Goal: Task Accomplishment & Management: Complete application form

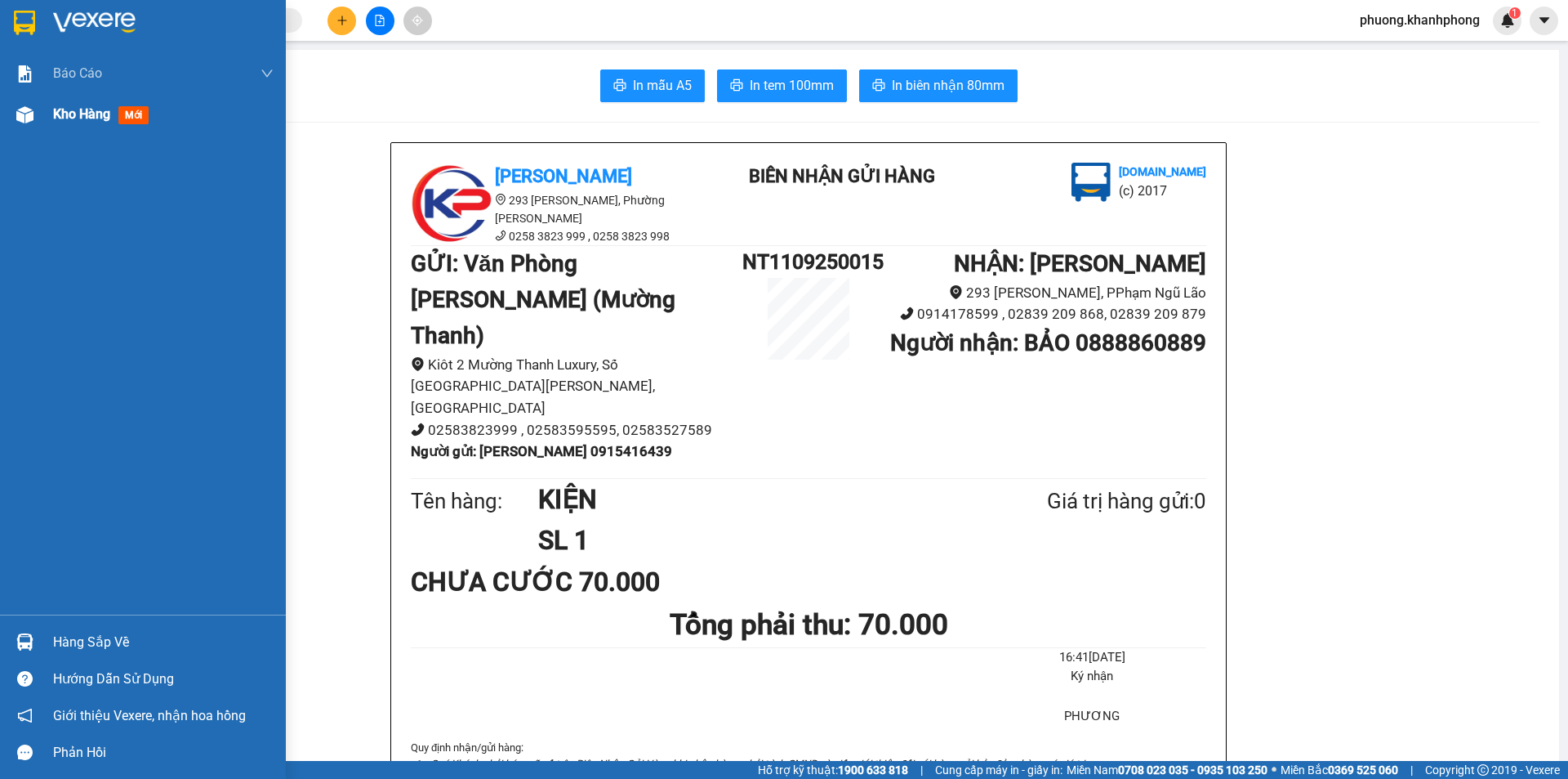
click at [24, 114] on img at bounding box center [25, 114] width 17 height 17
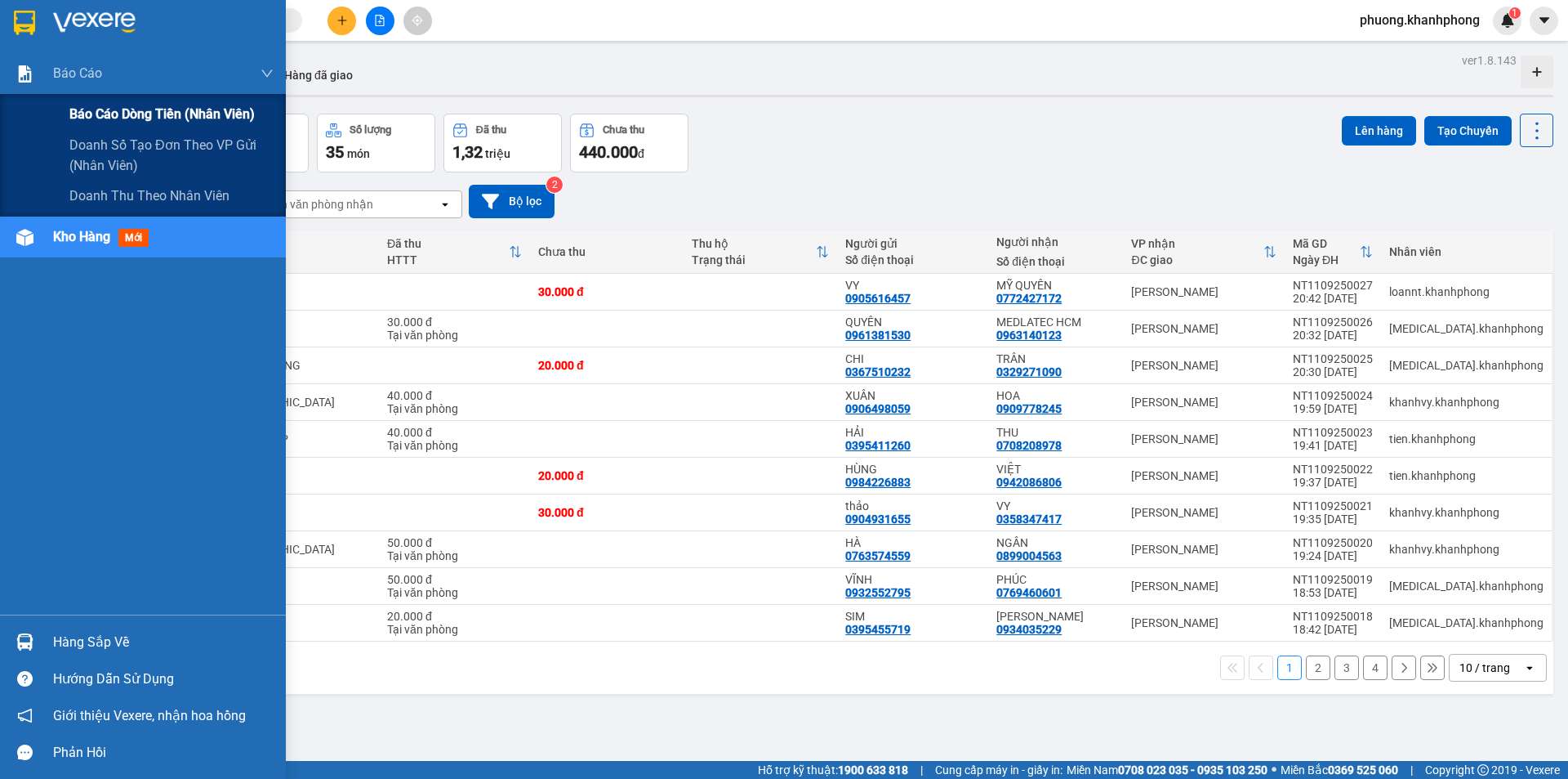
click at [67, 111] on div "Báo cáo dòng tiền (nhân viên)" at bounding box center [143, 114] width 286 height 41
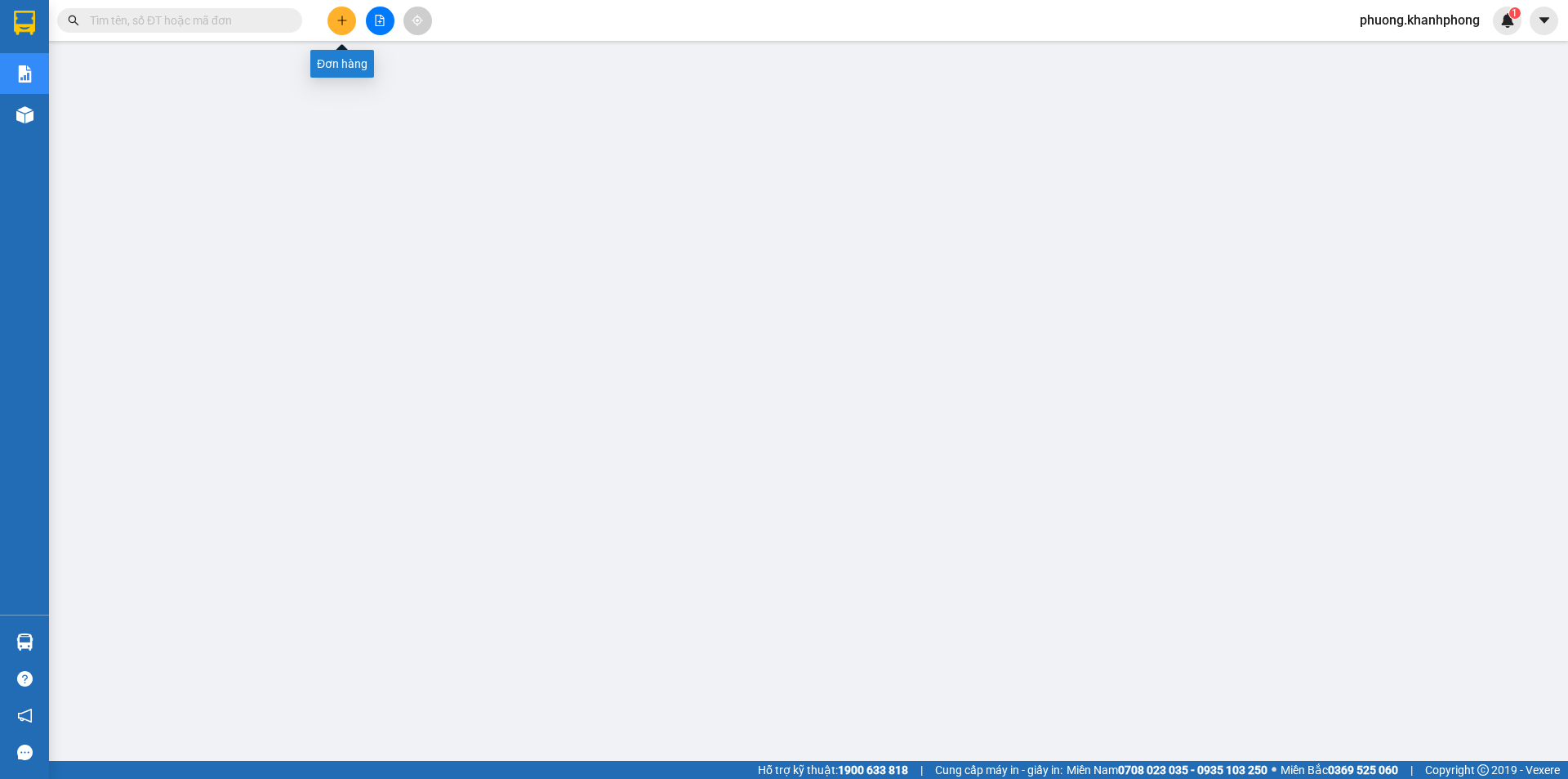
click at [339, 22] on icon "plus" at bounding box center [342, 21] width 12 height 12
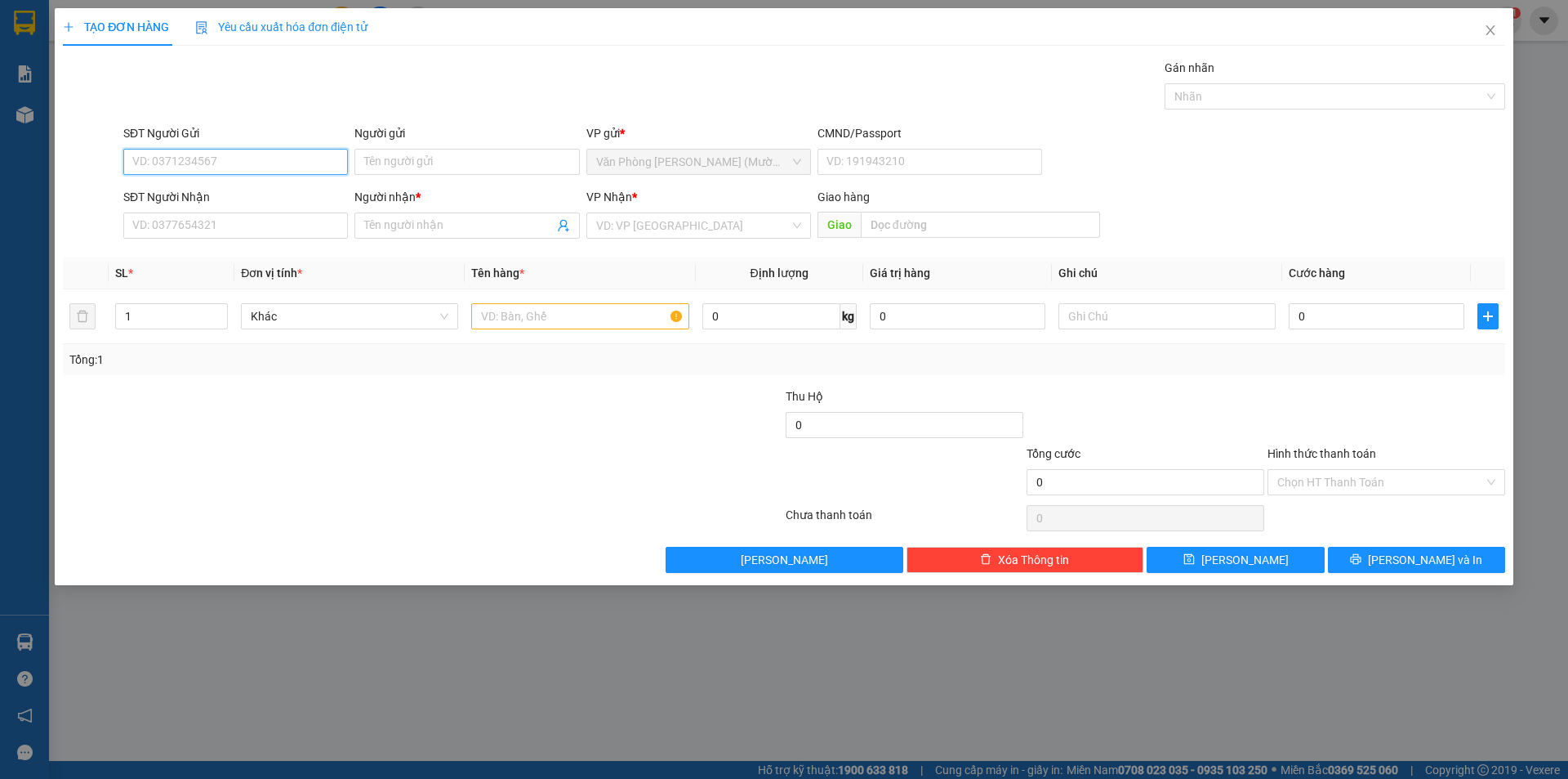
click at [184, 156] on input "SĐT Người Gửi" at bounding box center [235, 162] width 225 height 27
paste input "0969096565"
type input "0969096565"
click at [407, 161] on input "Người gửi" at bounding box center [466, 162] width 225 height 27
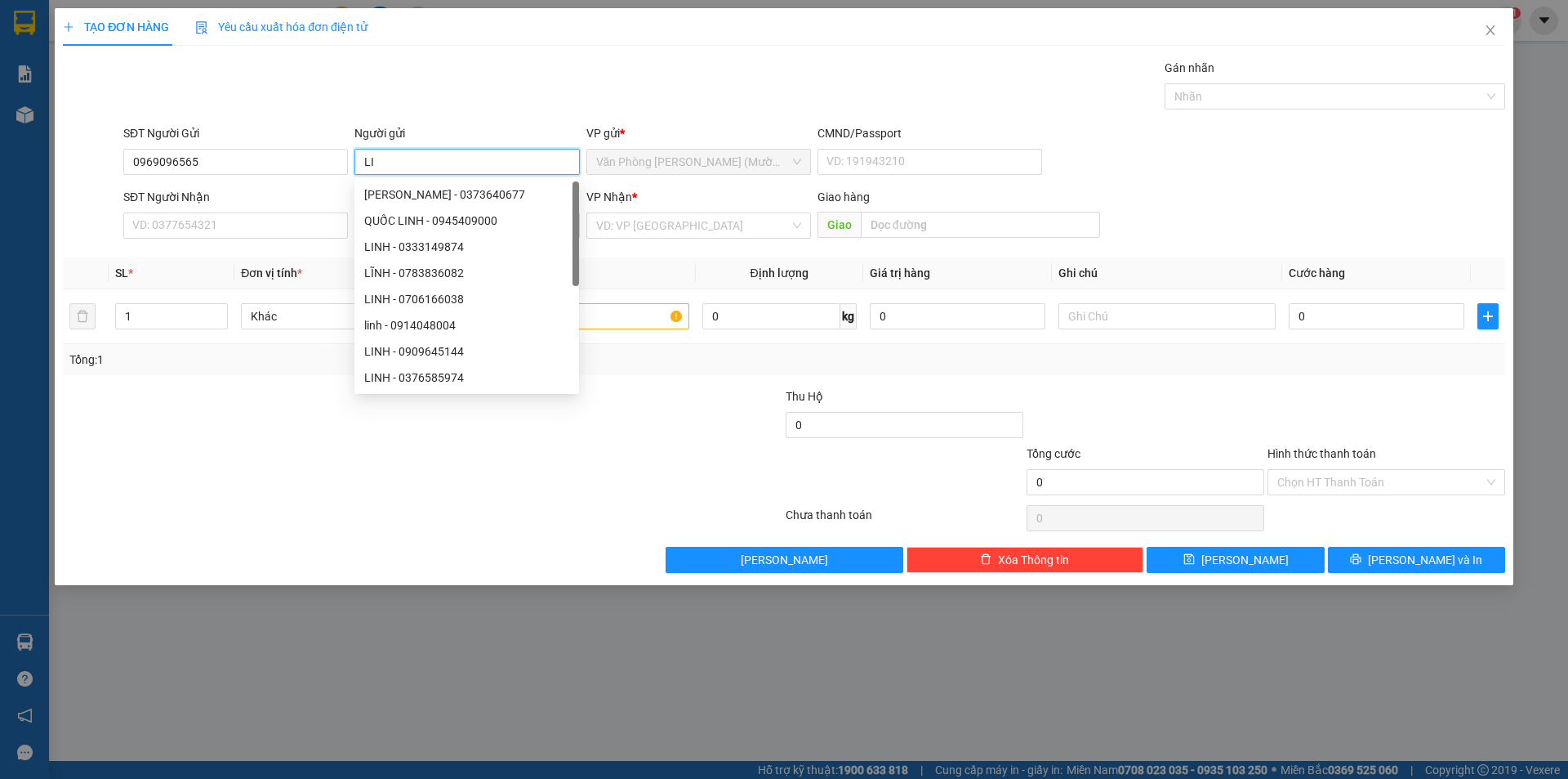
type input "L"
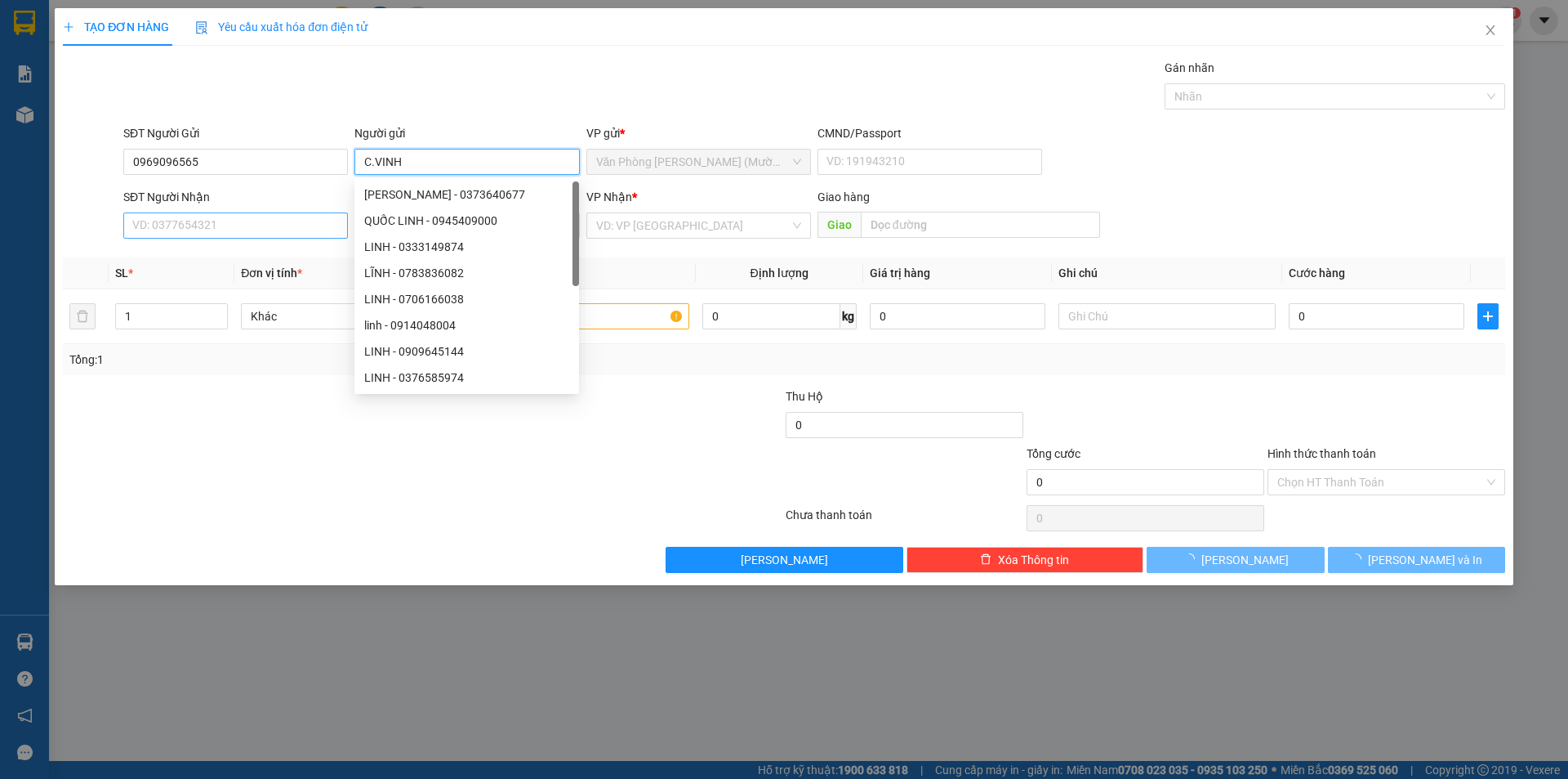
type input "C.VINH"
click at [189, 223] on input "SĐT Người Nhận" at bounding box center [235, 226] width 225 height 27
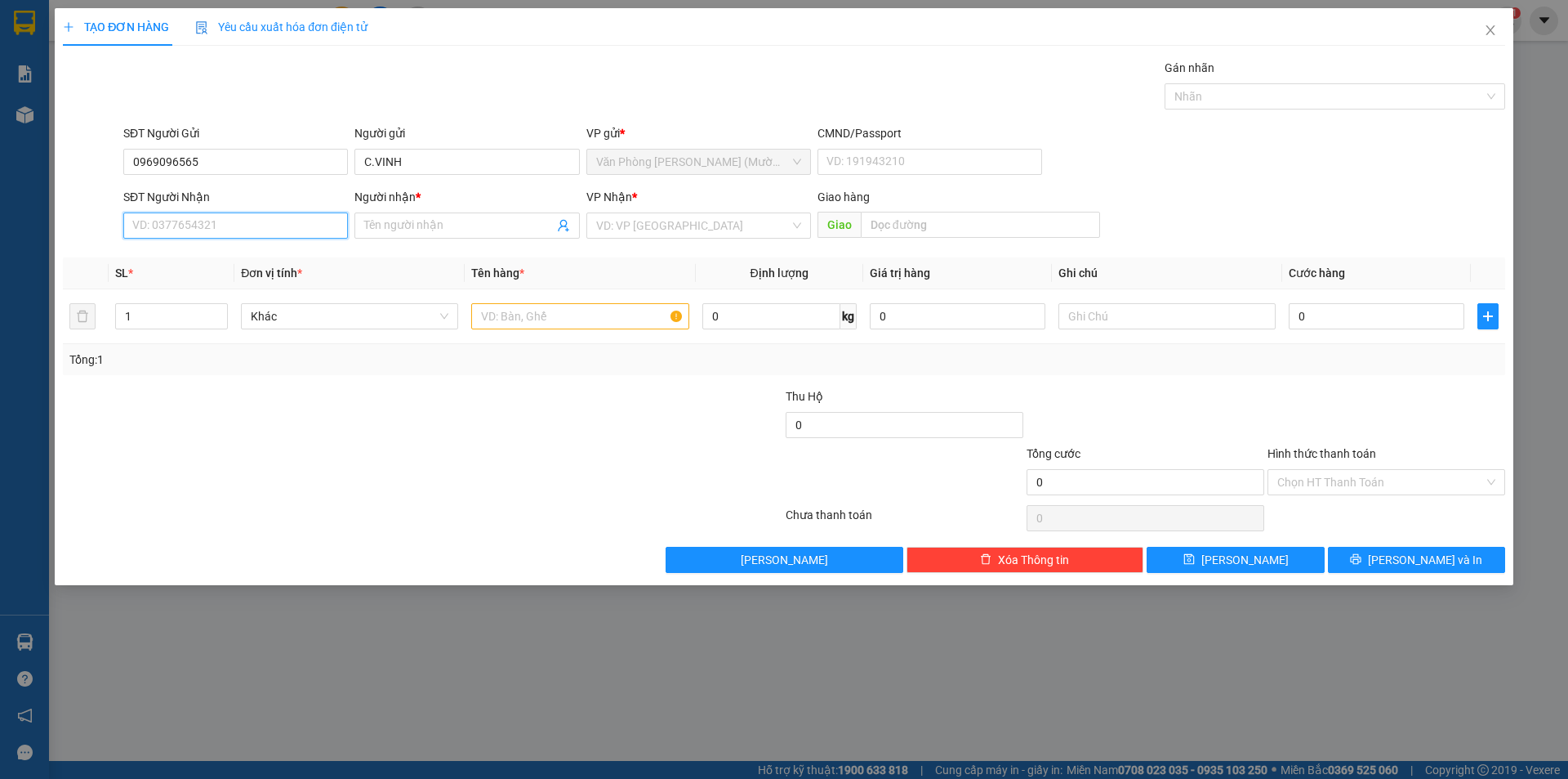
paste input "0969096565"
type input "0969096565"
click at [415, 231] on input "Người nhận *" at bounding box center [459, 226] width 189 height 18
type input "C.VINH"
click at [679, 235] on input "search" at bounding box center [692, 226] width 193 height 25
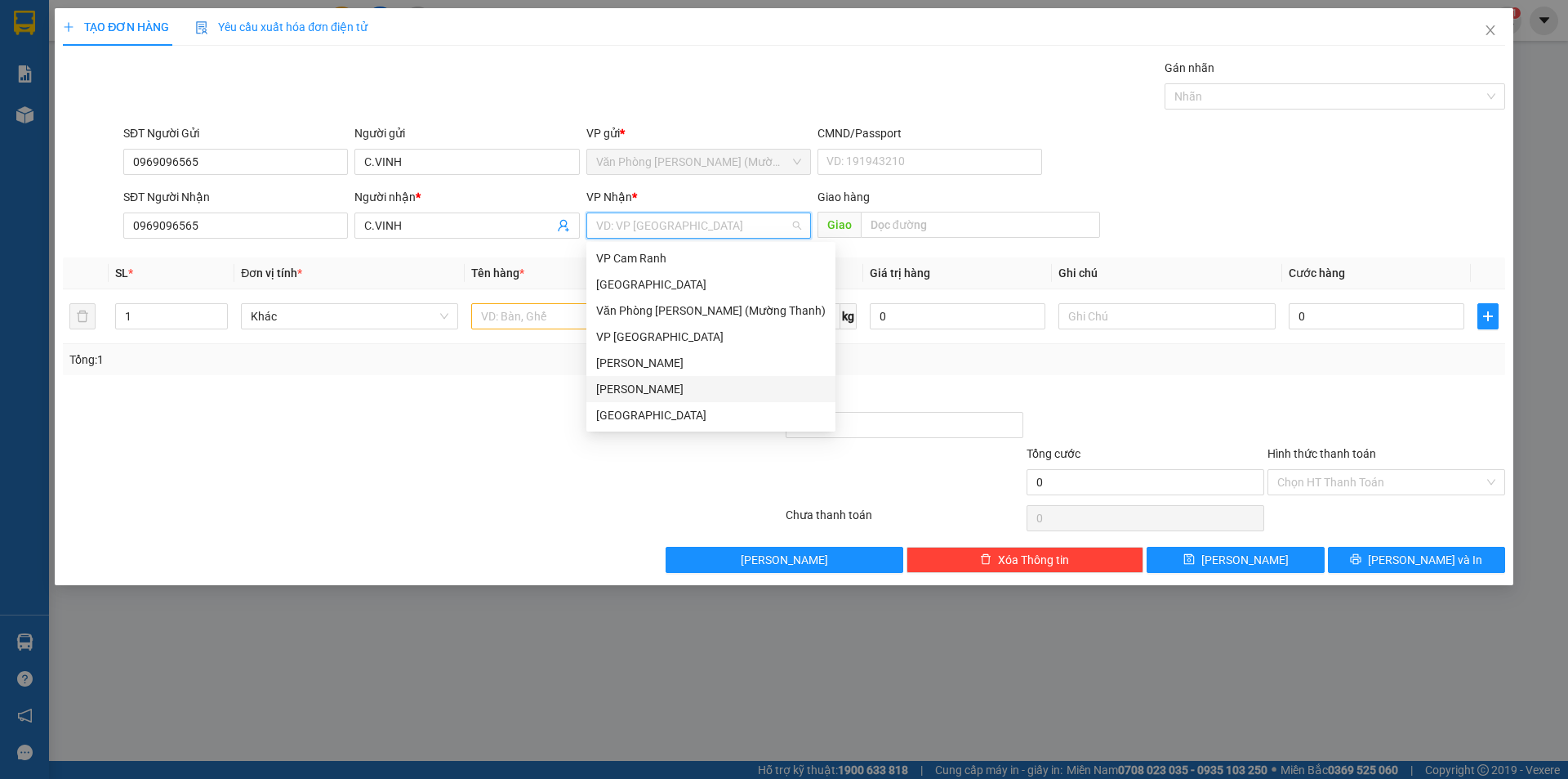
click at [633, 392] on div "[PERSON_NAME]" at bounding box center [711, 389] width 230 height 18
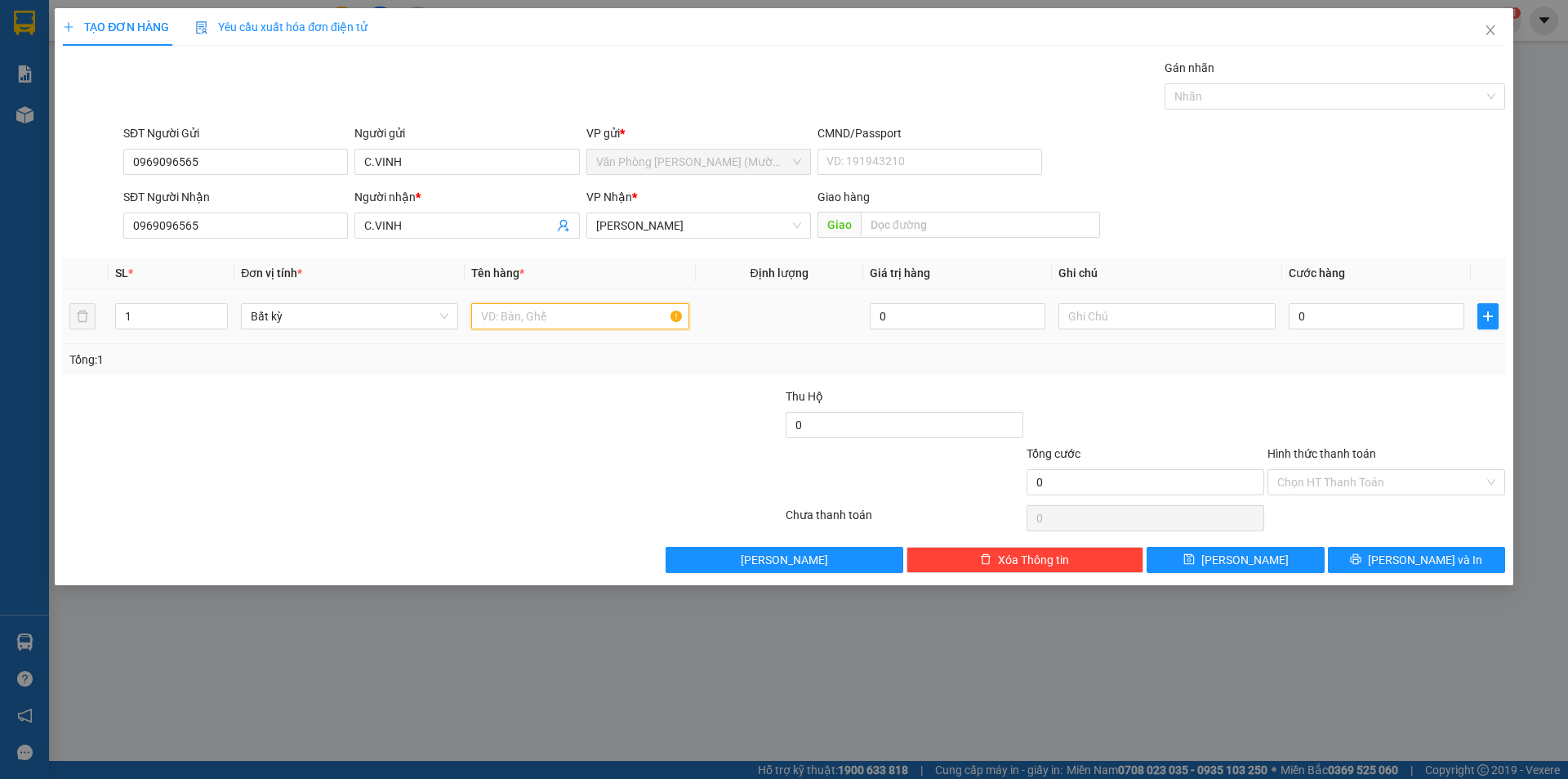
click at [537, 319] on input "text" at bounding box center [580, 316] width 217 height 27
type input "XE SỐ TK 22H50"
click at [1352, 319] on input "0" at bounding box center [1376, 316] width 176 height 27
type input "4"
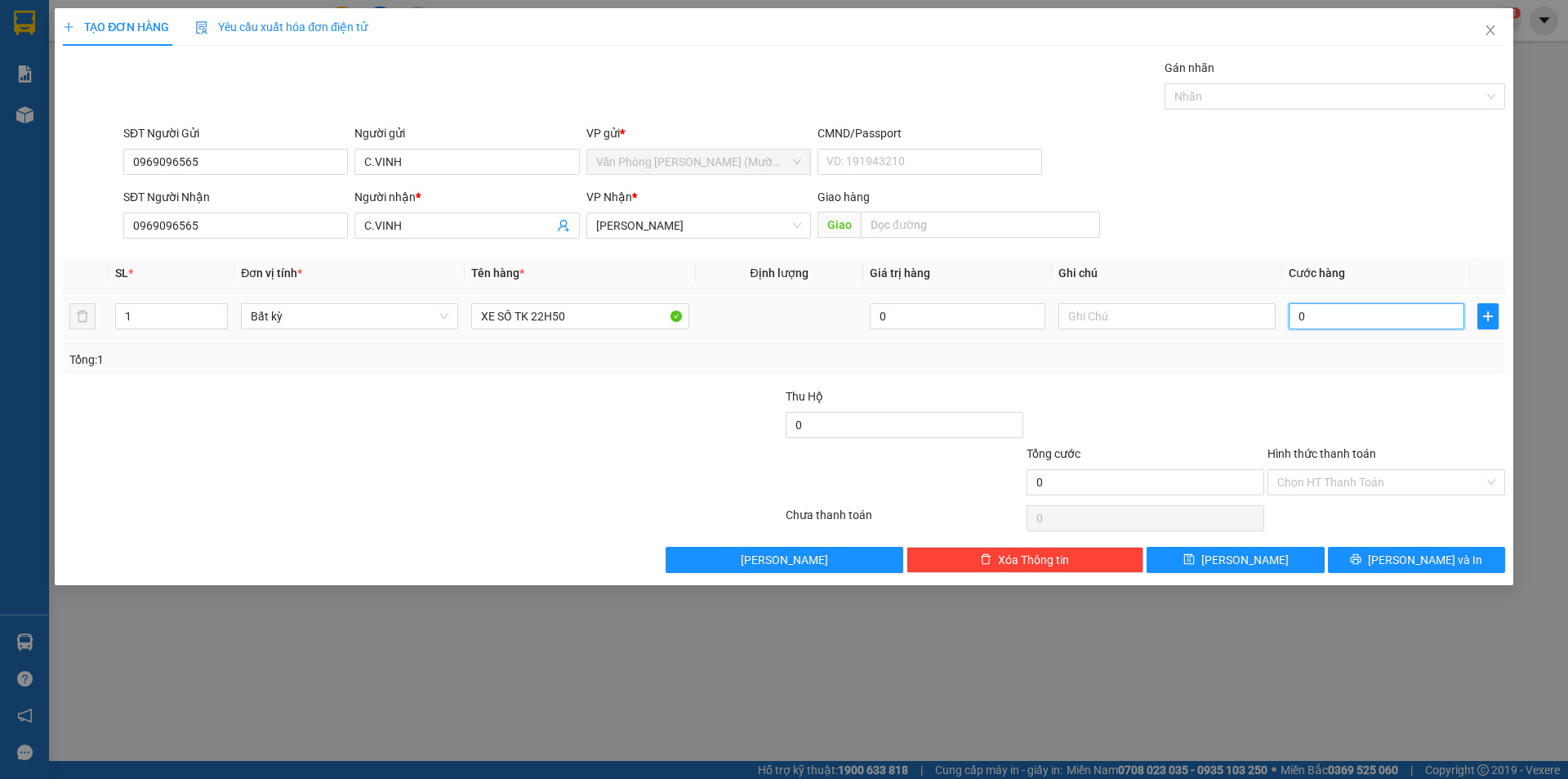
type input "4"
type input "40"
type input "40.000"
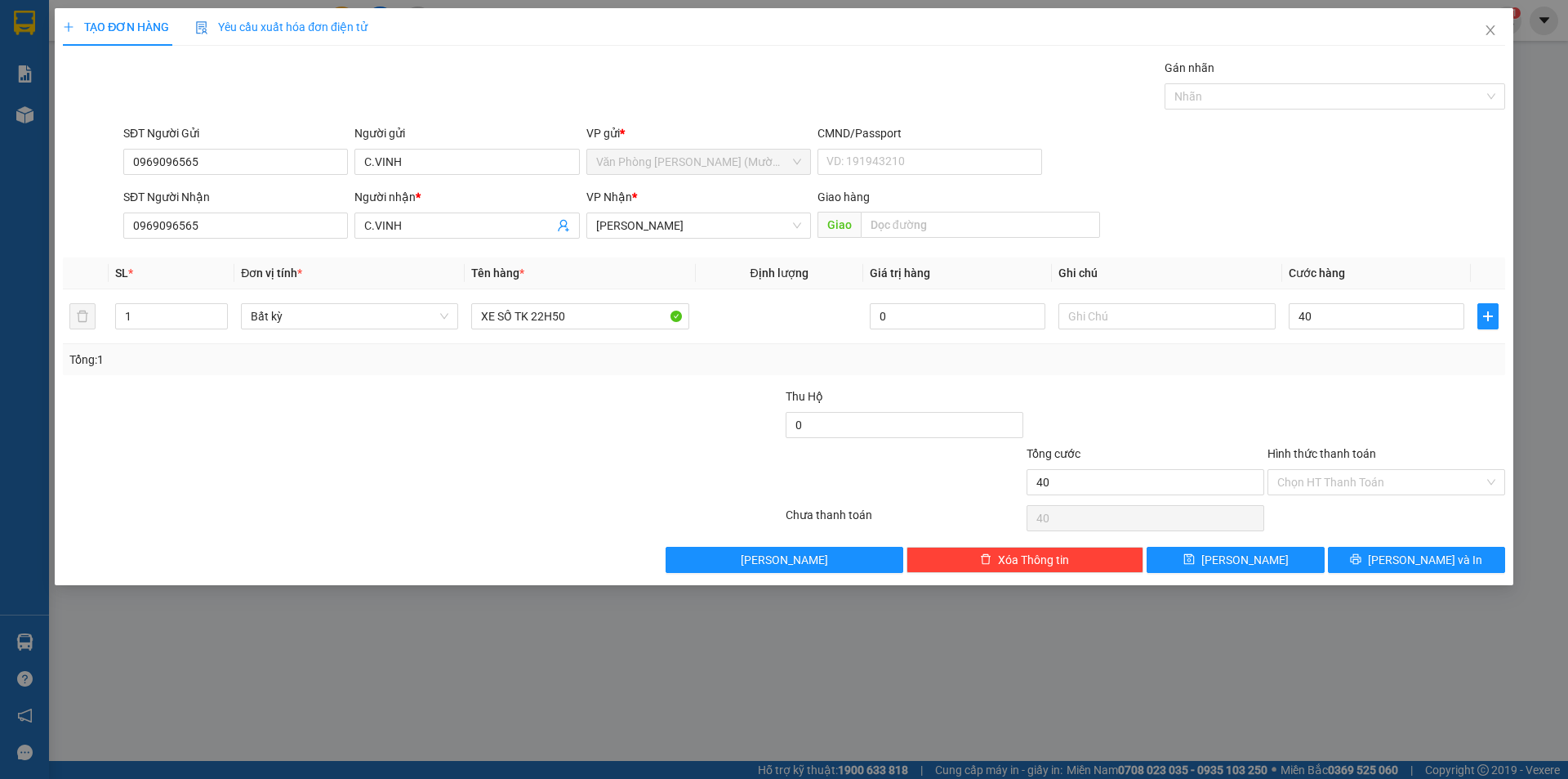
type input "40.000"
click at [1310, 395] on div at bounding box center [1386, 416] width 241 height 57
click at [1344, 322] on input "40.000" at bounding box center [1376, 316] width 176 height 27
type input "4.000"
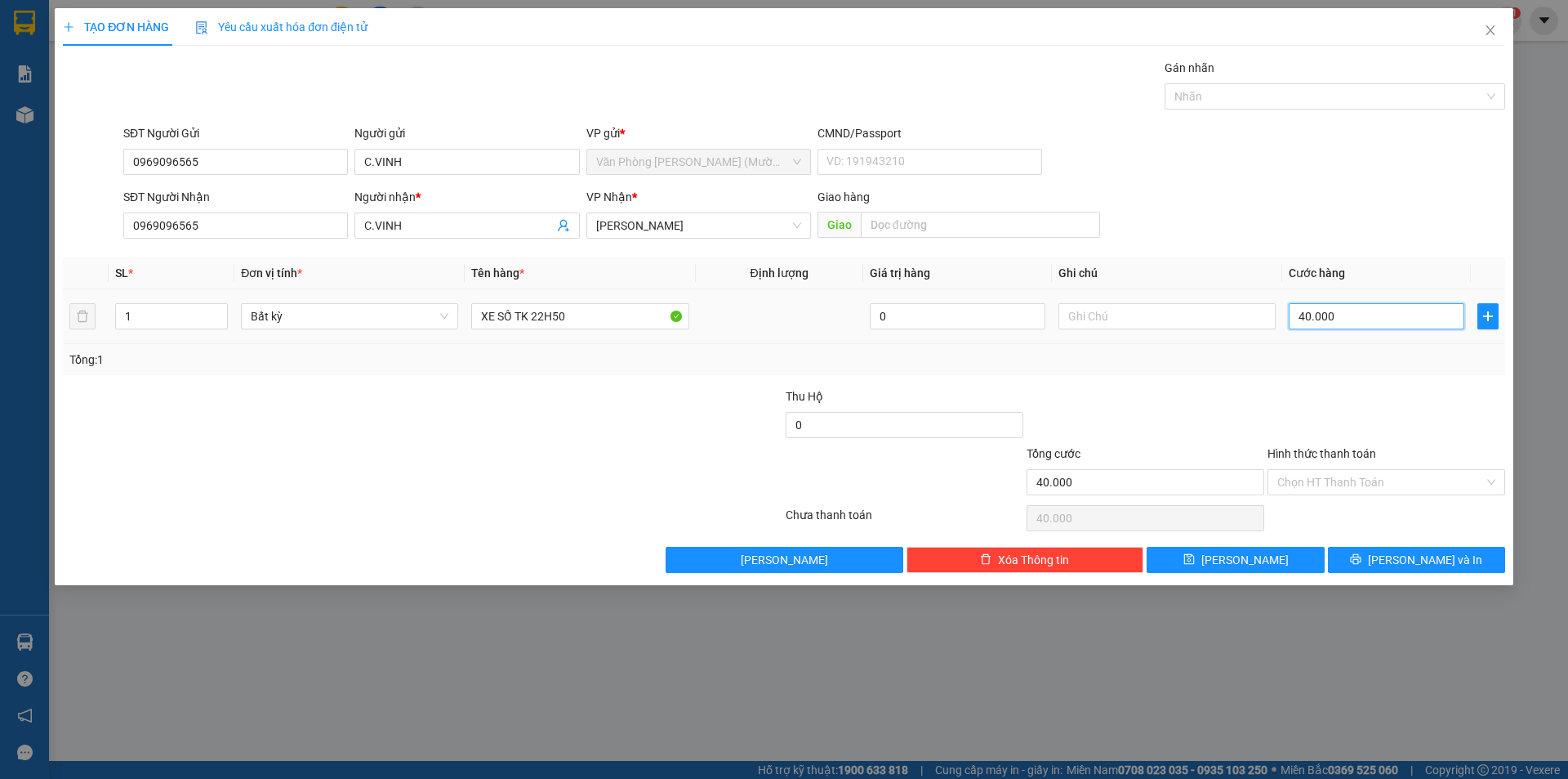
type input "4.000"
type input "400"
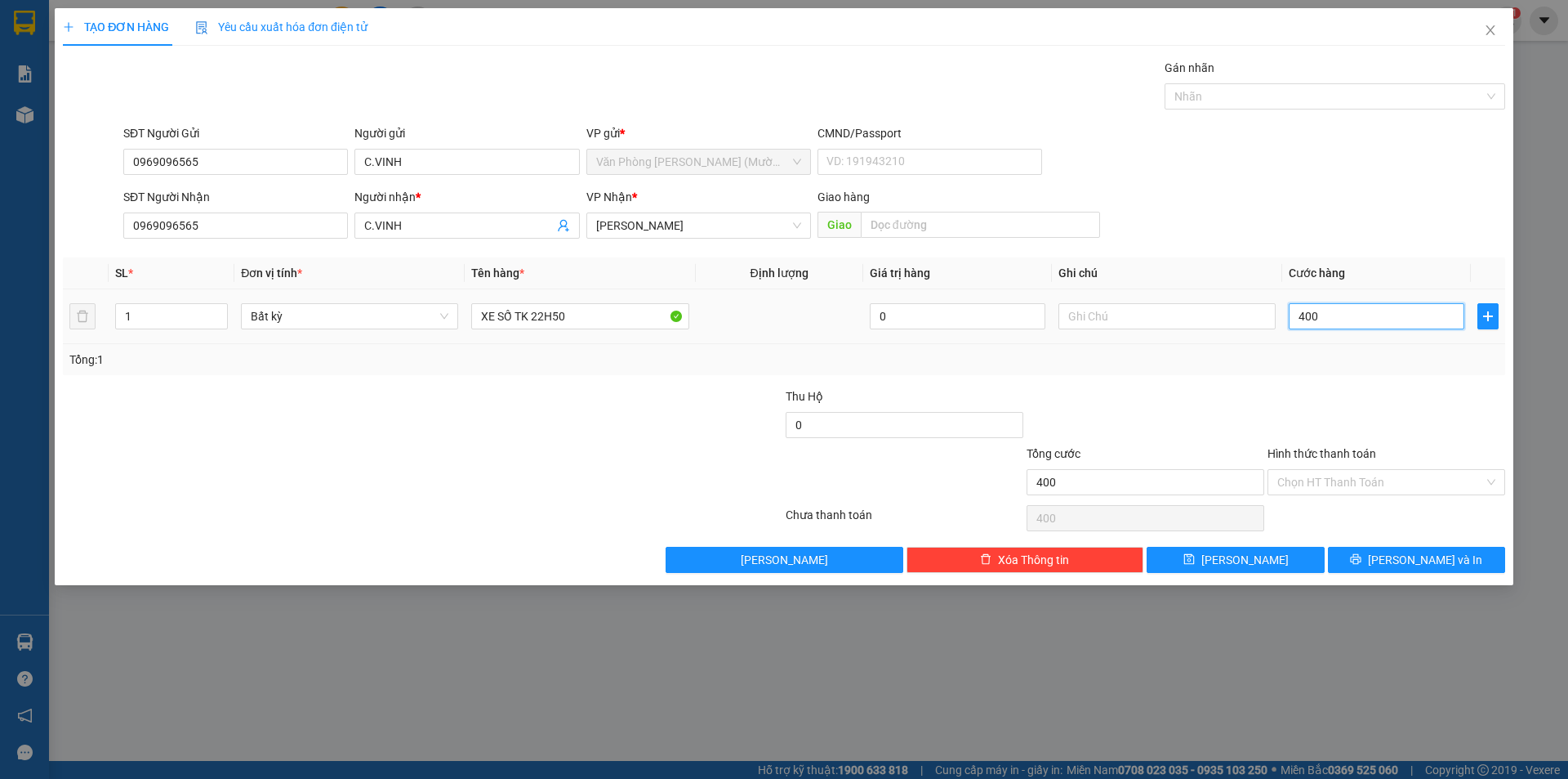
type input "40"
type input "4"
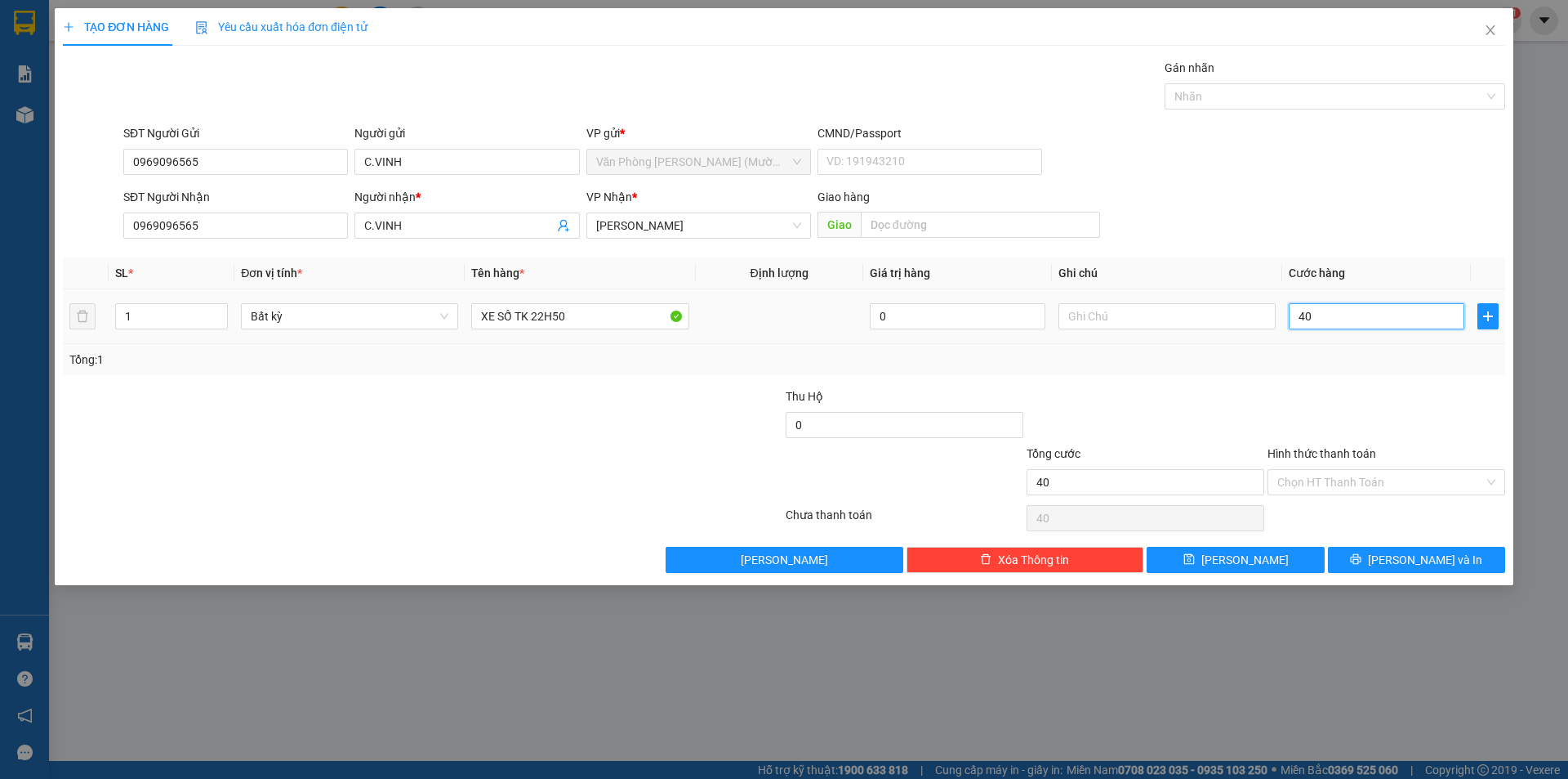
type input "4"
type input "0"
type input "03"
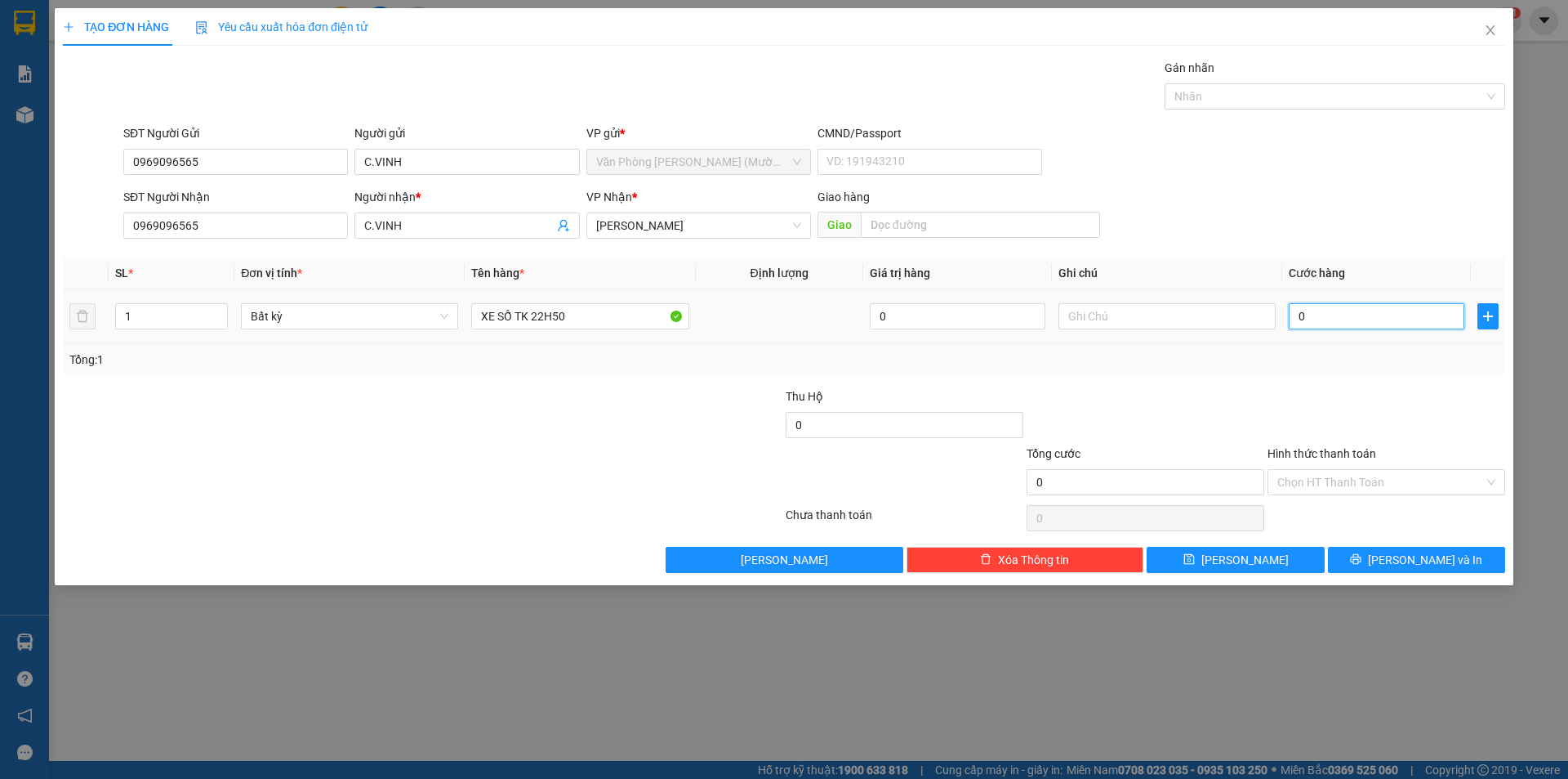
type input "3"
type input "035"
type input "35"
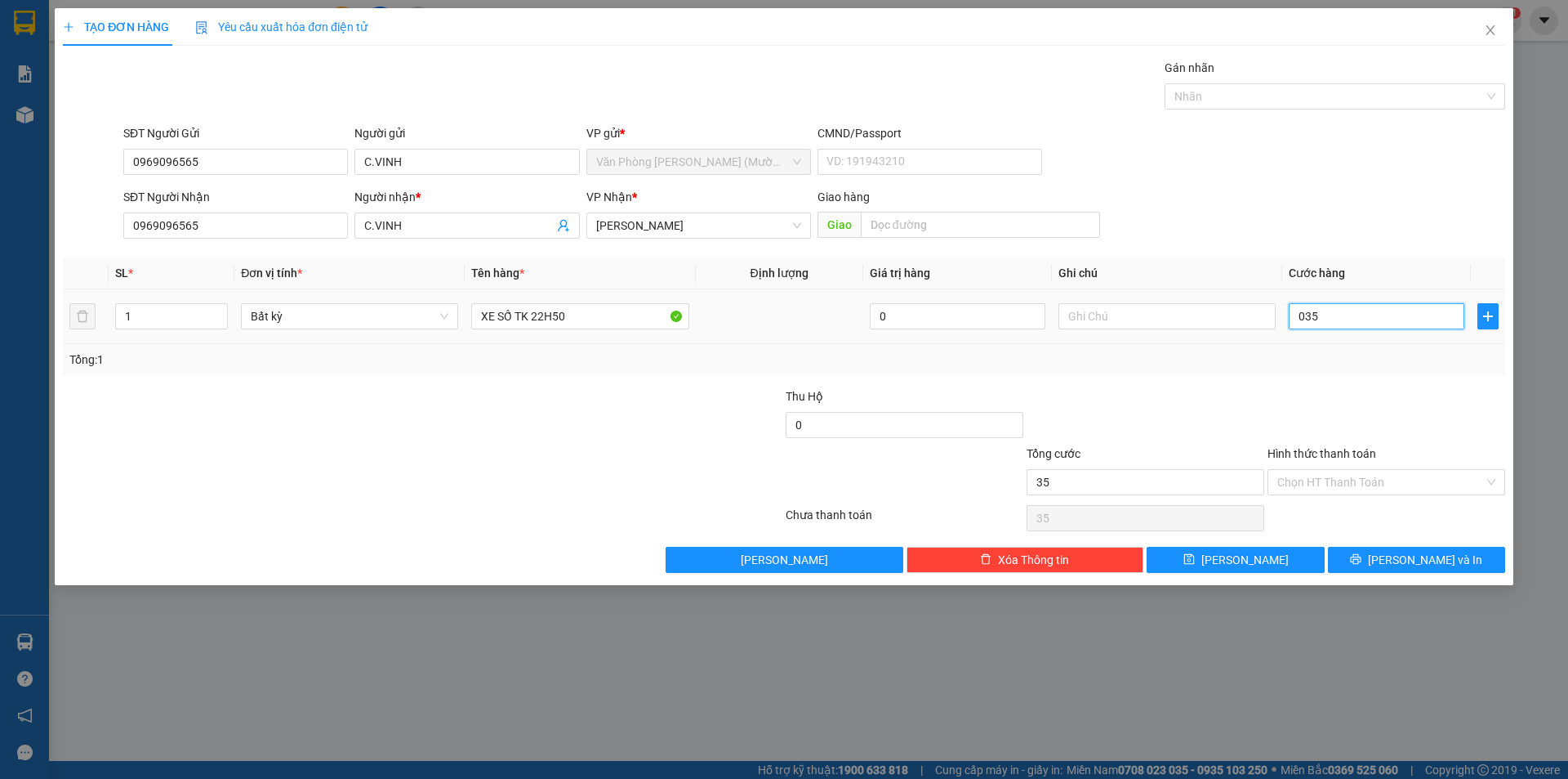
type input "0.350"
type input "350"
type input "350.000"
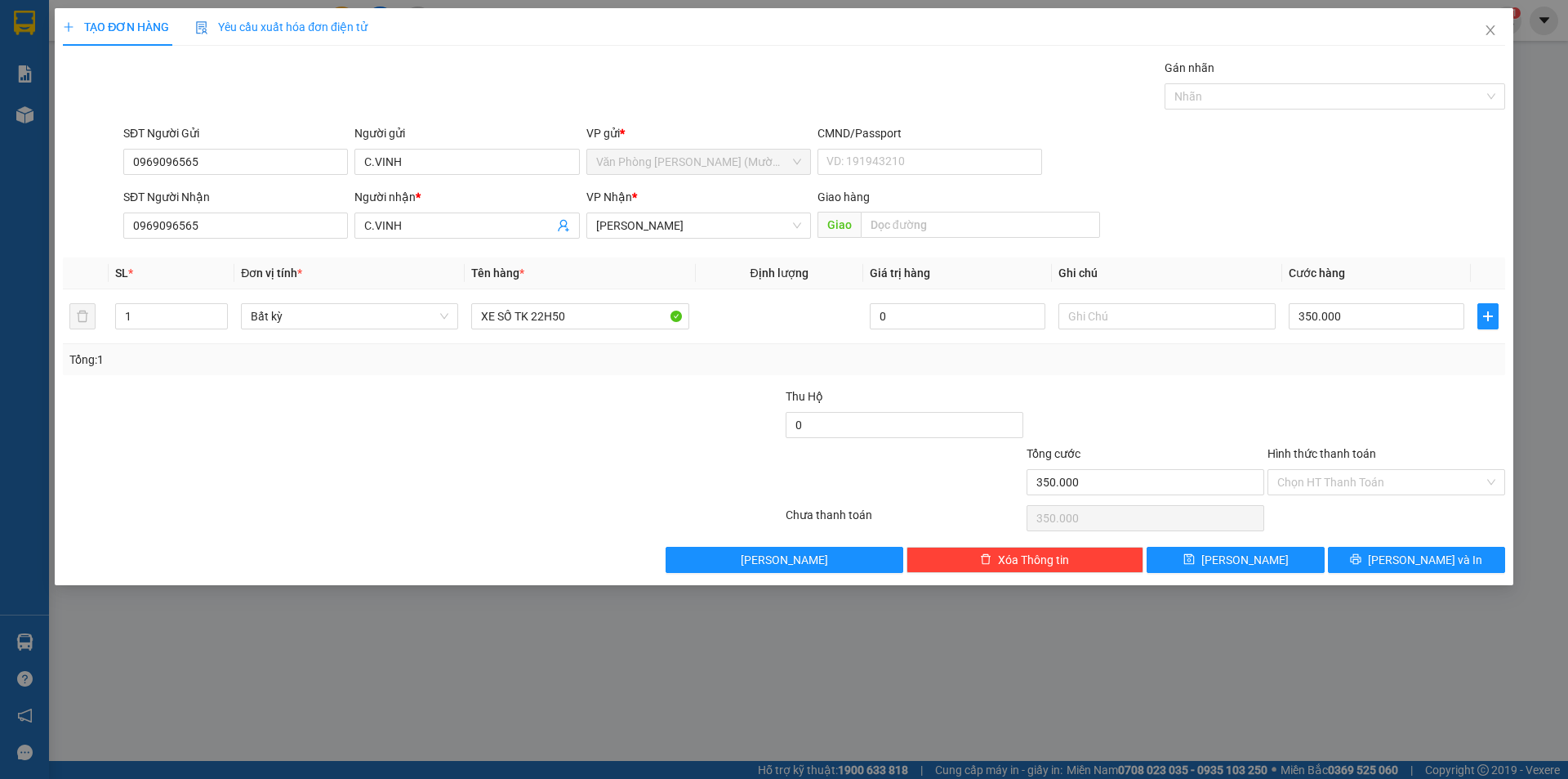
click at [1263, 405] on div at bounding box center [1145, 416] width 241 height 57
click at [1348, 470] on input "Hình thức thanh toán" at bounding box center [1380, 482] width 206 height 25
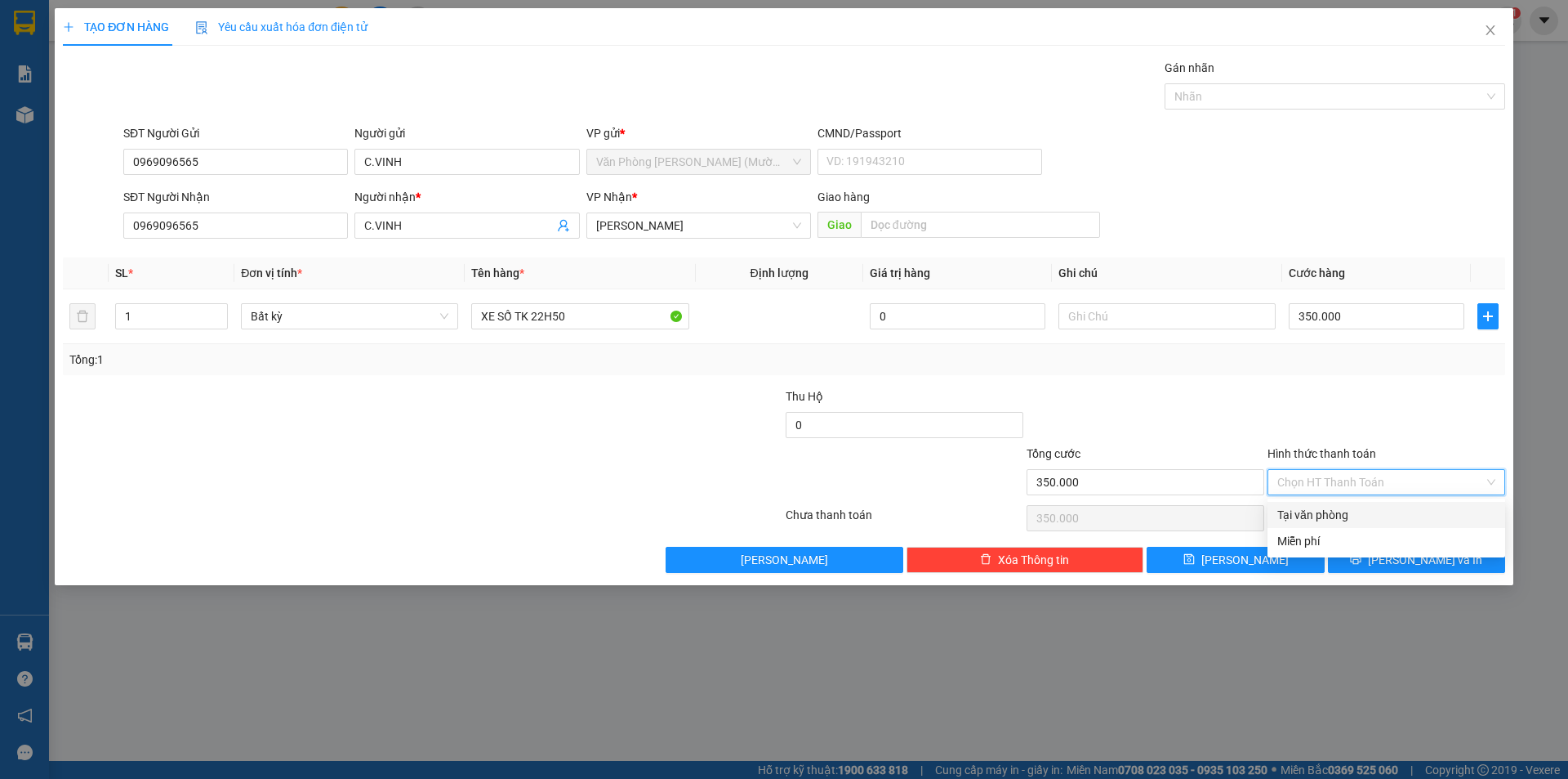
click at [1301, 516] on div "Tại văn phòng" at bounding box center [1386, 515] width 218 height 18
type input "0"
click at [1371, 554] on button "[PERSON_NAME] và In" at bounding box center [1417, 560] width 177 height 27
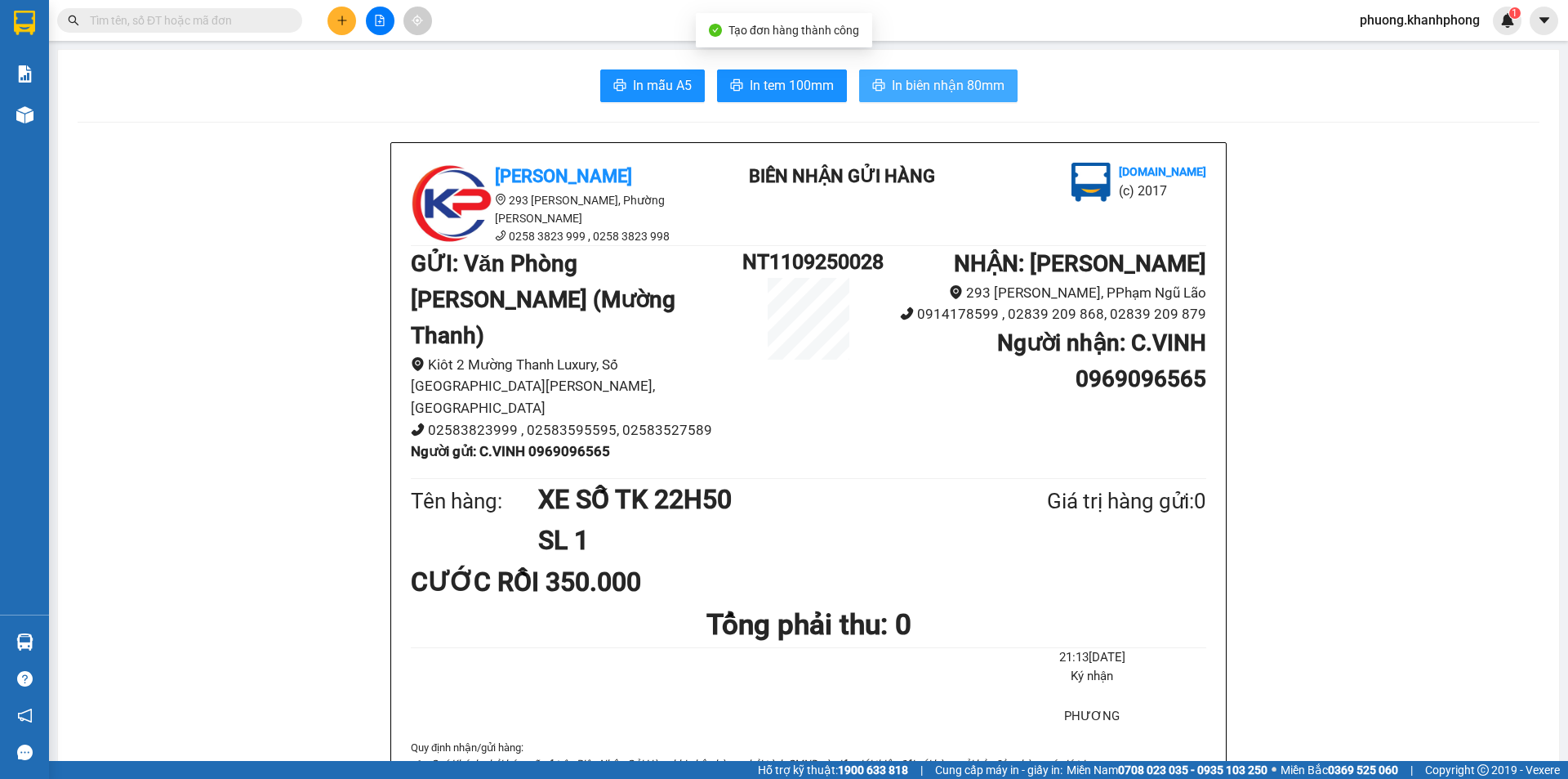
click at [920, 86] on span "In biên nhận 80mm" at bounding box center [949, 85] width 113 height 21
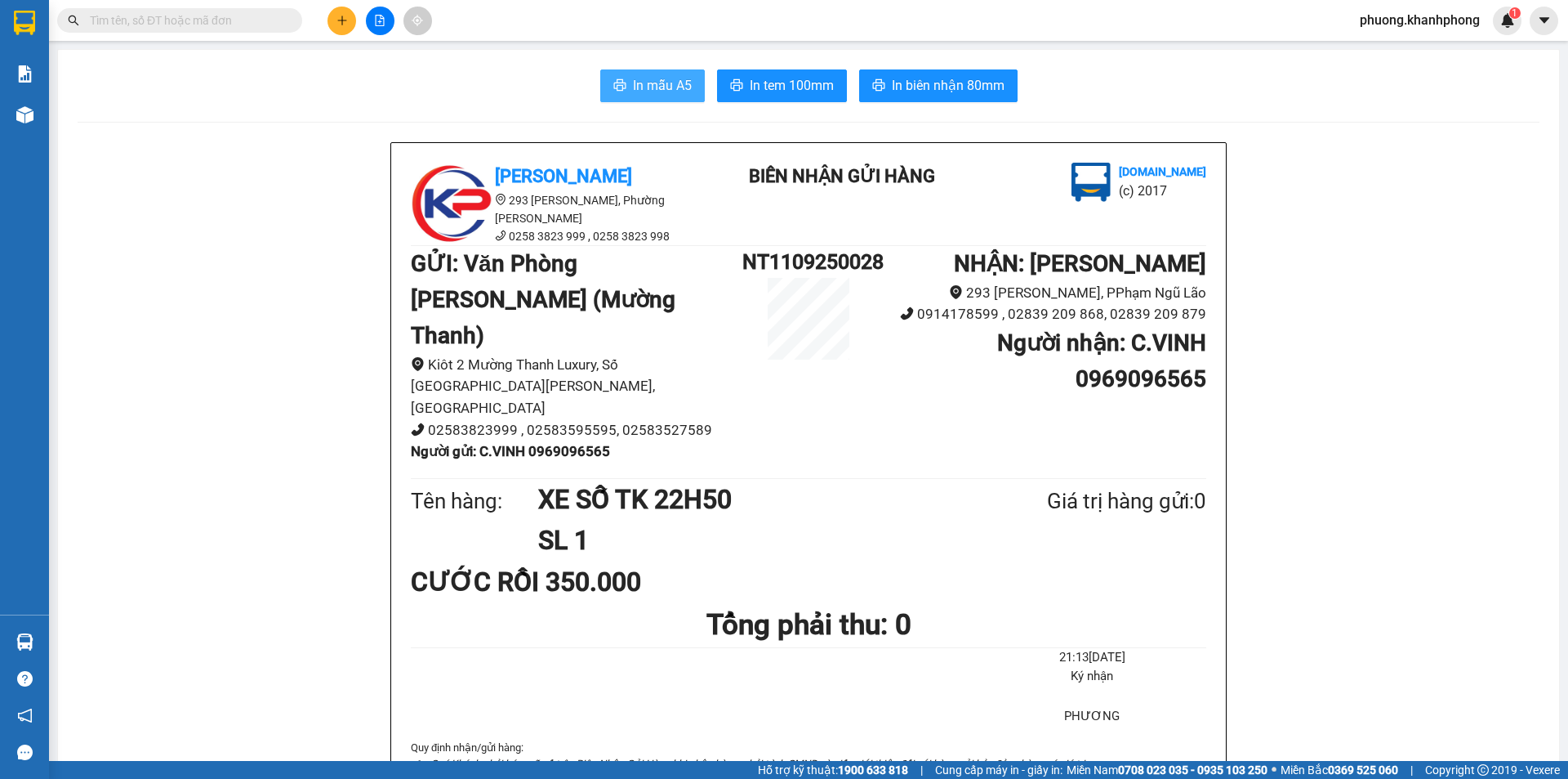
click at [658, 82] on span "In mẫu A5" at bounding box center [662, 85] width 59 height 21
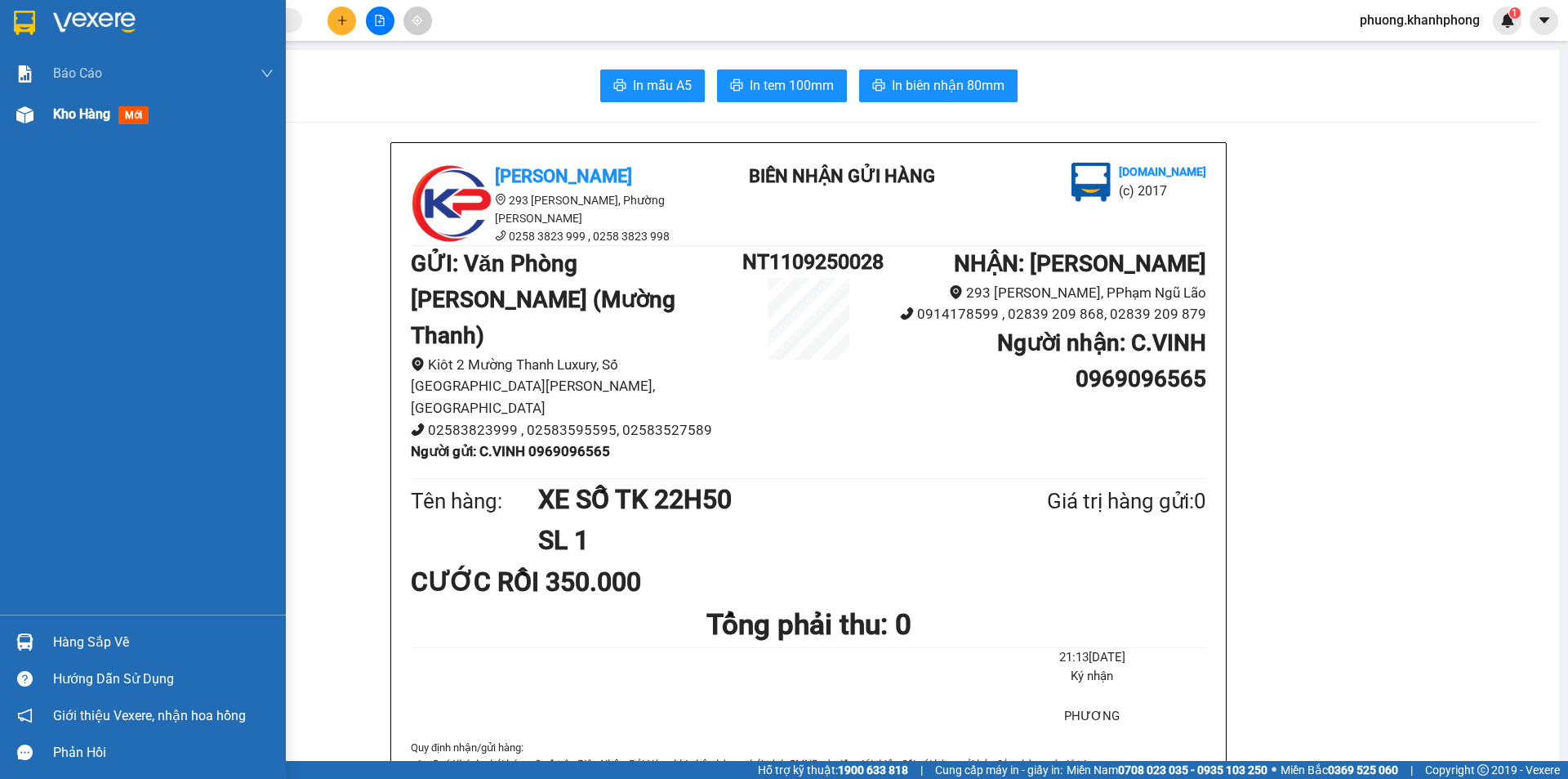
click at [20, 114] on img at bounding box center [25, 114] width 17 height 17
